Goal: Complete application form: Complete application form

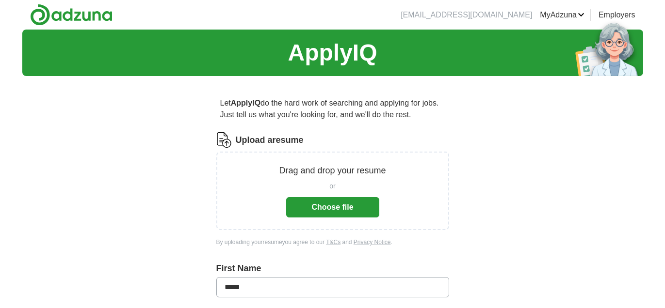
click at [333, 206] on button "Choose file" at bounding box center [332, 207] width 93 height 20
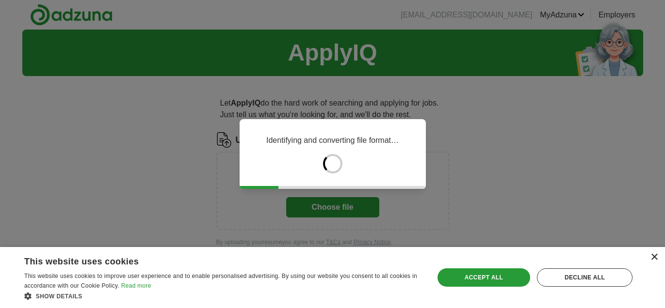
click at [656, 256] on div "×" at bounding box center [653, 257] width 7 height 7
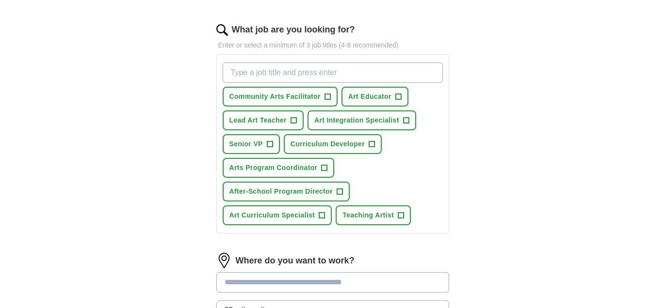
scroll to position [304, 0]
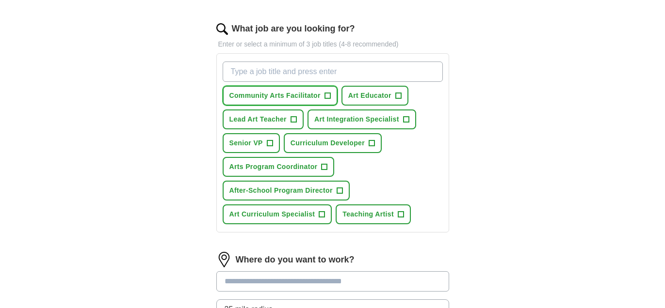
click at [330, 94] on button "Community Arts Facilitator +" at bounding box center [280, 96] width 115 height 20
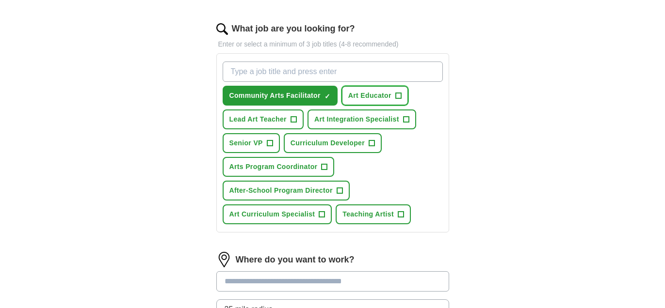
click at [384, 94] on span "Art Educator" at bounding box center [369, 96] width 43 height 10
click at [278, 119] on span "Lead Art Teacher" at bounding box center [257, 119] width 57 height 10
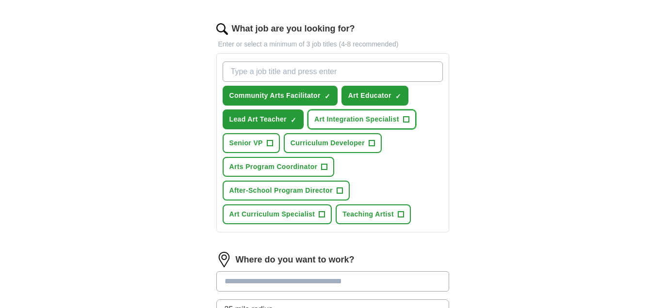
click at [350, 114] on span "Art Integration Specialist" at bounding box center [356, 119] width 85 height 10
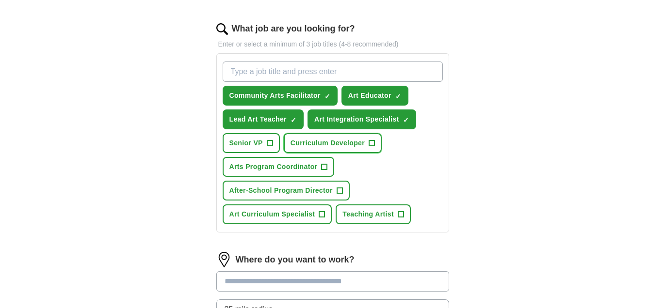
click at [328, 143] on span "Curriculum Developer" at bounding box center [327, 143] width 74 height 10
click at [299, 170] on button "Arts Program Coordinator +" at bounding box center [279, 167] width 112 height 20
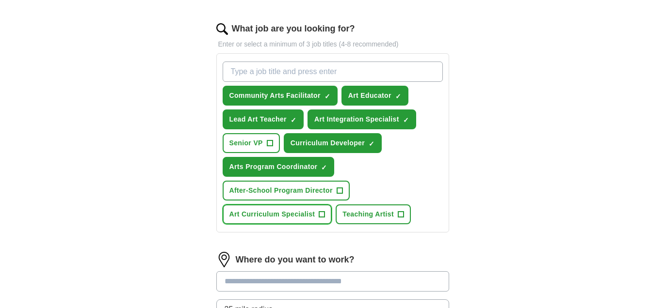
click at [299, 211] on span "Art Curriculum Specialist" at bounding box center [272, 214] width 86 height 10
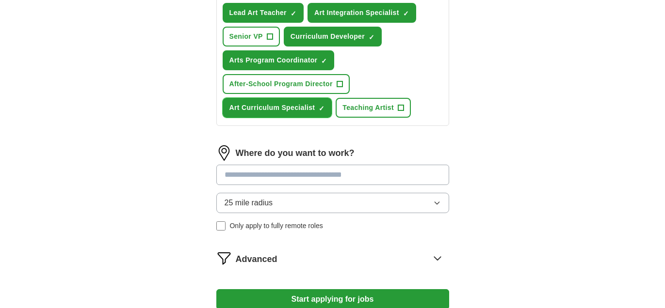
scroll to position [413, 0]
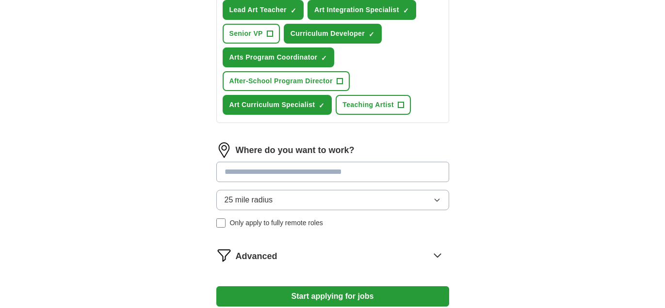
click at [368, 170] on input at bounding box center [332, 172] width 233 height 20
type input "*******"
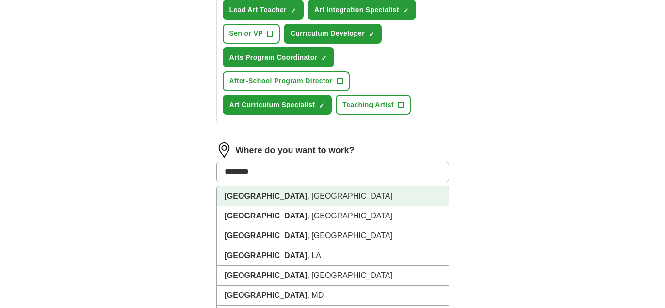
click at [289, 189] on li "[GEOGRAPHIC_DATA] , [GEOGRAPHIC_DATA]" at bounding box center [333, 197] width 232 height 20
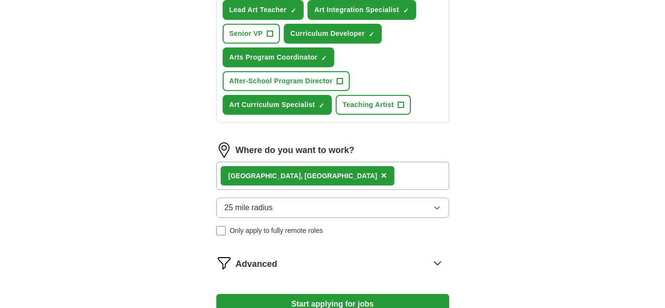
click at [301, 173] on div "[GEOGRAPHIC_DATA] , [GEOGRAPHIC_DATA] ×" at bounding box center [332, 176] width 233 height 28
click at [315, 168] on div "[GEOGRAPHIC_DATA] , [GEOGRAPHIC_DATA] ×" at bounding box center [332, 176] width 233 height 28
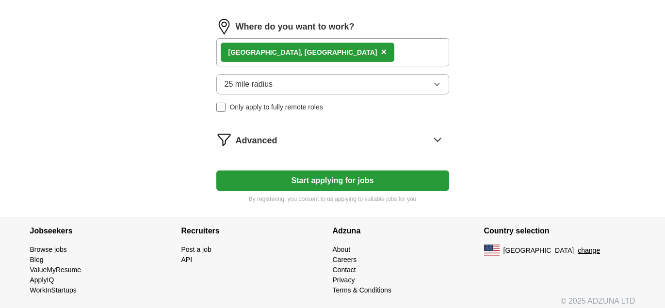
scroll to position [537, 0]
click at [435, 137] on icon at bounding box center [438, 139] width 16 height 16
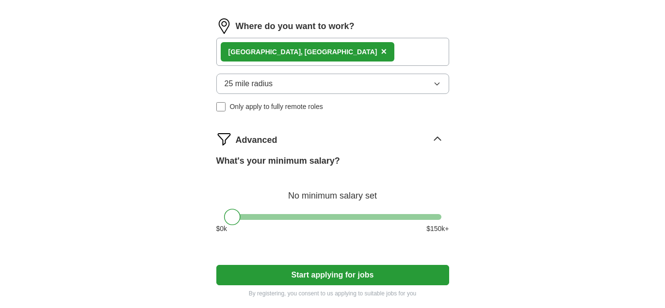
click at [336, 208] on div "What's your minimum salary? No minimum salary set $ 0 k $ 150 k+" at bounding box center [332, 198] width 233 height 87
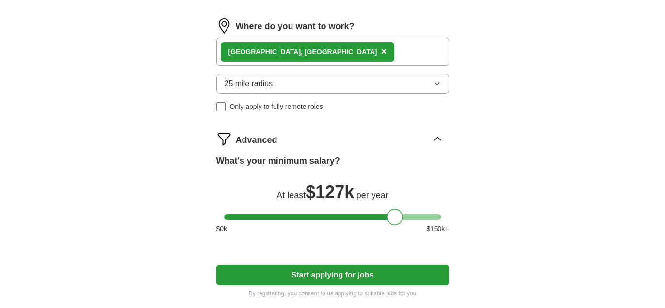
click at [395, 214] on div at bounding box center [332, 217] width 217 height 6
click at [369, 214] on div at bounding box center [332, 217] width 217 height 6
drag, startPoint x: 366, startPoint y: 213, endPoint x: 346, endPoint y: 212, distance: 19.4
click at [346, 212] on div at bounding box center [350, 217] width 16 height 16
click at [337, 271] on button "Start applying for jobs" at bounding box center [332, 275] width 233 height 20
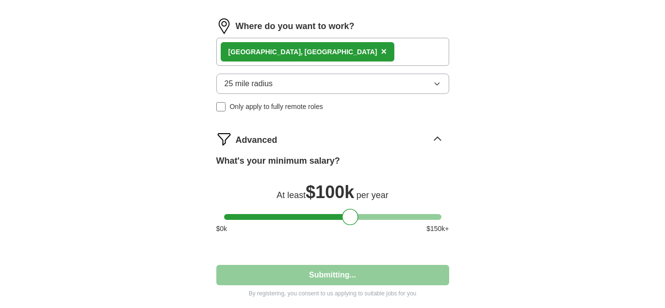
select select "**"
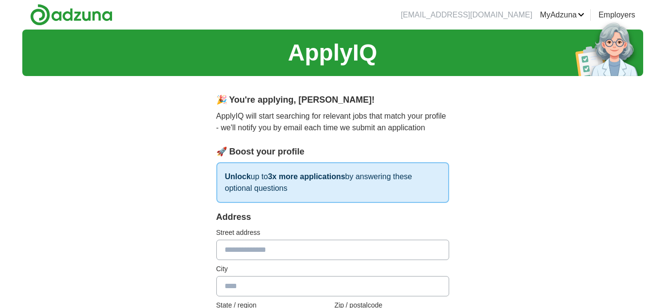
scroll to position [0, 0]
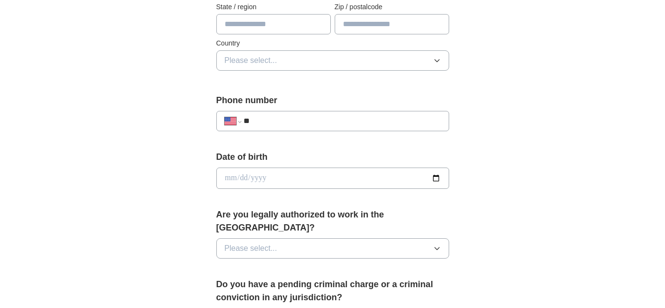
click at [337, 278] on label "Do you have a pending criminal charge or a criminal conviction in any jurisdict…" at bounding box center [332, 291] width 233 height 26
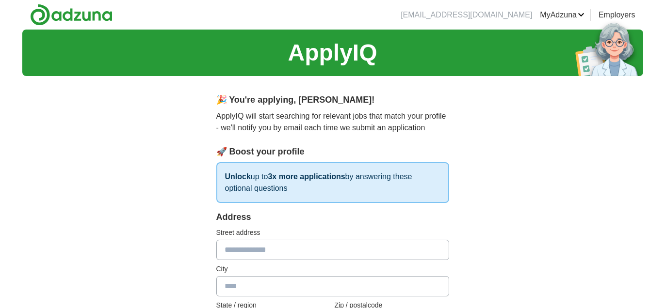
click at [304, 255] on input "text" at bounding box center [332, 250] width 233 height 20
type input "**********"
type input "*******"
type input "**"
type input "**********"
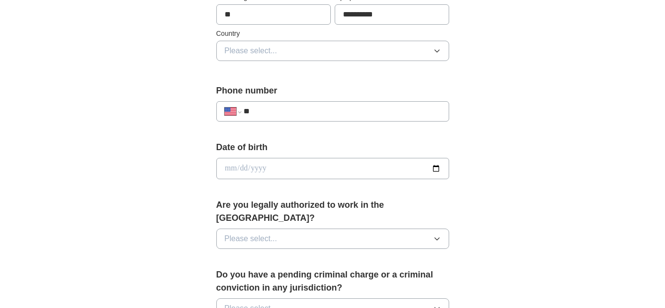
scroll to position [312, 0]
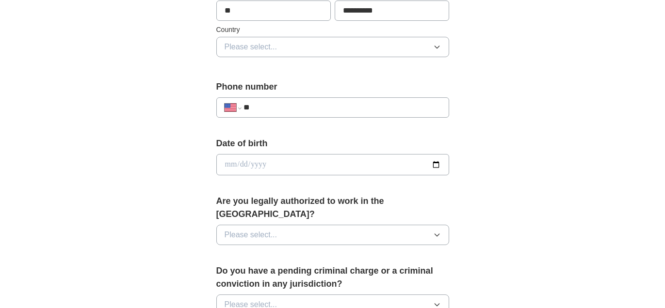
click at [258, 49] on span "Please select..." at bounding box center [250, 47] width 53 height 12
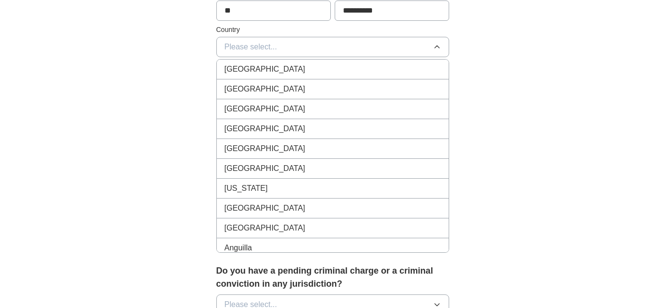
click at [256, 80] on li "[GEOGRAPHIC_DATA]" at bounding box center [333, 90] width 232 height 20
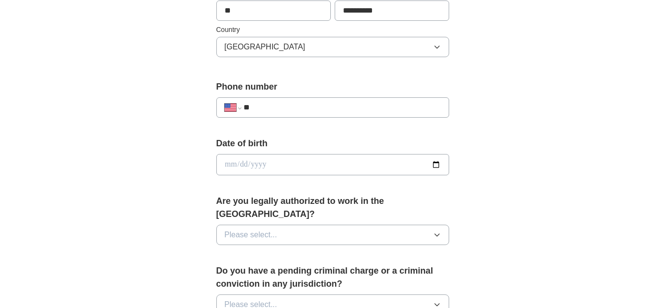
click at [257, 94] on div "**********" at bounding box center [332, 102] width 233 height 45
click at [261, 103] on input "**" at bounding box center [341, 108] width 197 height 12
type input "**********"
click at [244, 164] on input "date" at bounding box center [332, 164] width 233 height 21
click at [233, 165] on input "date" at bounding box center [332, 164] width 233 height 21
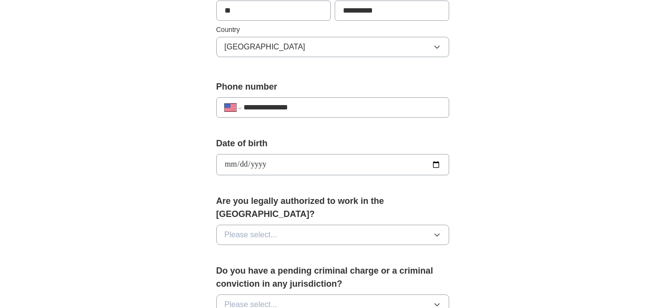
type input "**********"
click at [258, 229] on span "Please select..." at bounding box center [250, 235] width 53 height 12
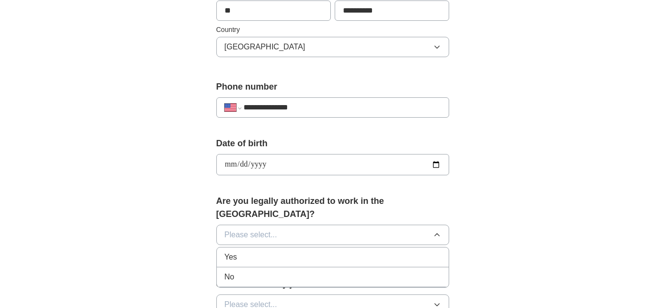
click at [256, 252] on div "Yes" at bounding box center [332, 258] width 216 height 12
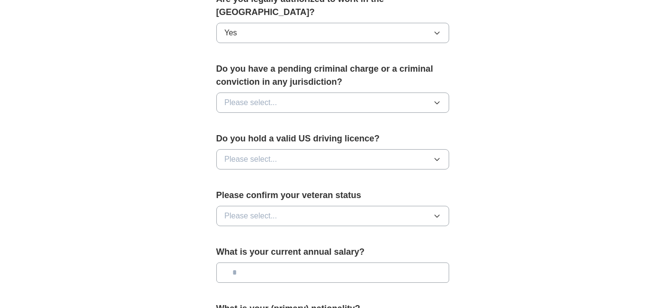
scroll to position [517, 0]
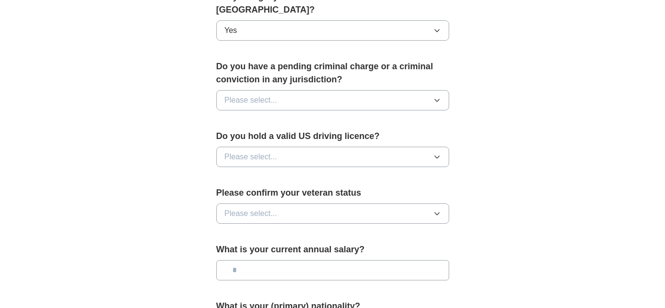
click at [256, 95] on span "Please select..." at bounding box center [250, 101] width 53 height 12
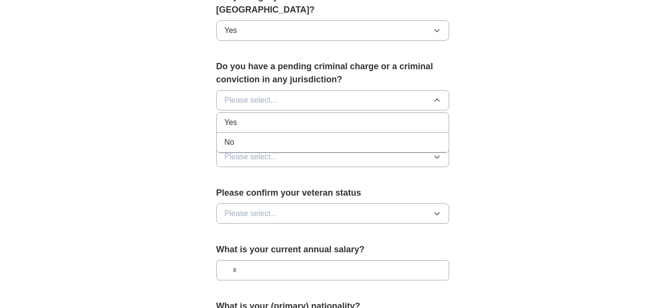
click at [257, 137] on div "No" at bounding box center [332, 143] width 216 height 12
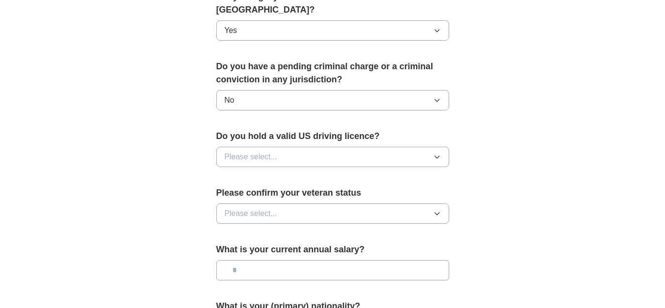
click at [258, 151] on span "Please select..." at bounding box center [250, 157] width 53 height 12
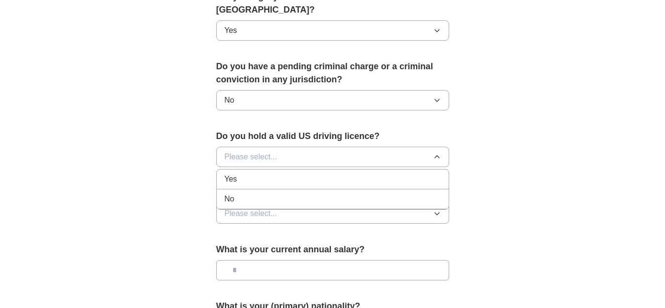
click at [255, 174] on div "Yes" at bounding box center [332, 180] width 216 height 12
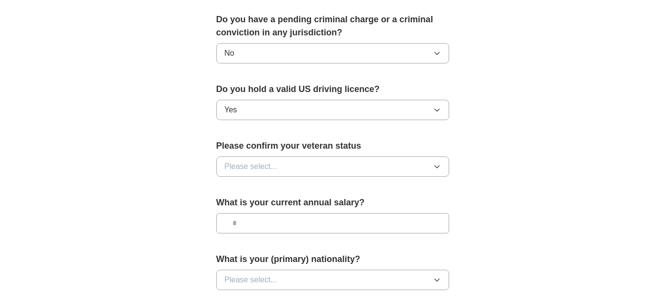
scroll to position [566, 0]
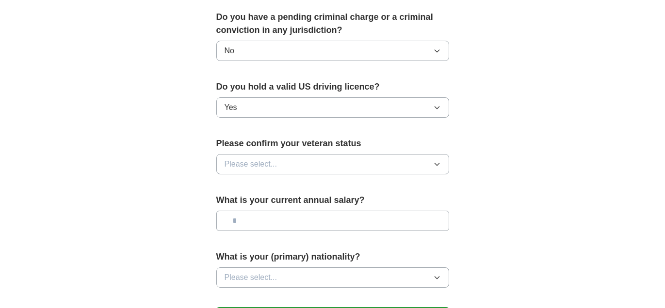
click at [255, 159] on span "Please select..." at bounding box center [250, 165] width 53 height 12
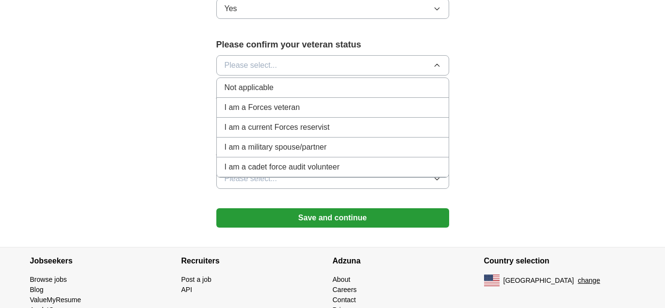
scroll to position [666, 0]
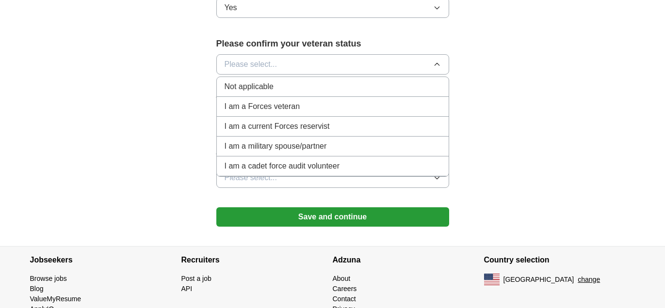
click at [234, 77] on li "Not applicable" at bounding box center [333, 87] width 232 height 20
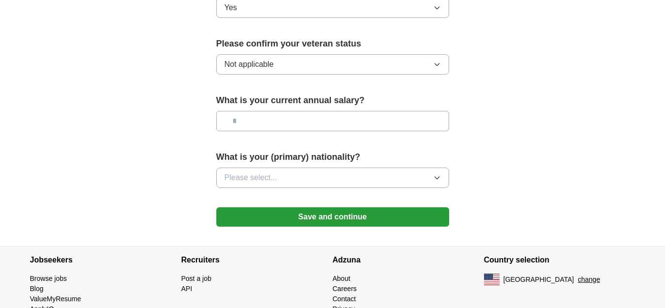
click at [242, 111] on input "text" at bounding box center [332, 121] width 233 height 20
type input "********"
click at [357, 168] on button "Please select..." at bounding box center [332, 178] width 233 height 20
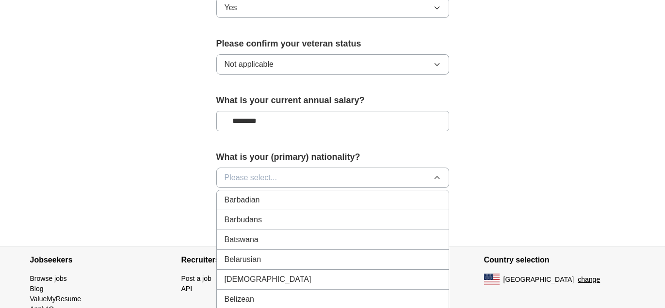
scroll to position [0, 0]
click at [337, 194] on div "American" at bounding box center [332, 200] width 216 height 12
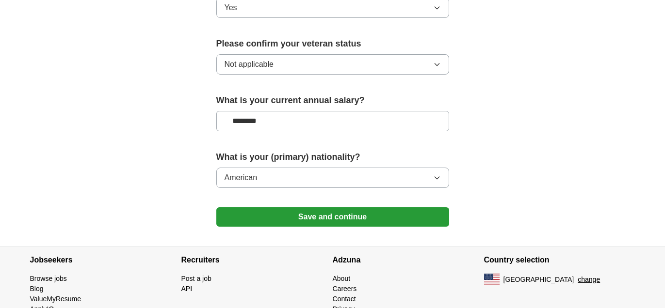
click at [342, 208] on button "Save and continue" at bounding box center [332, 217] width 233 height 19
